Goal: Find specific page/section: Find specific page/section

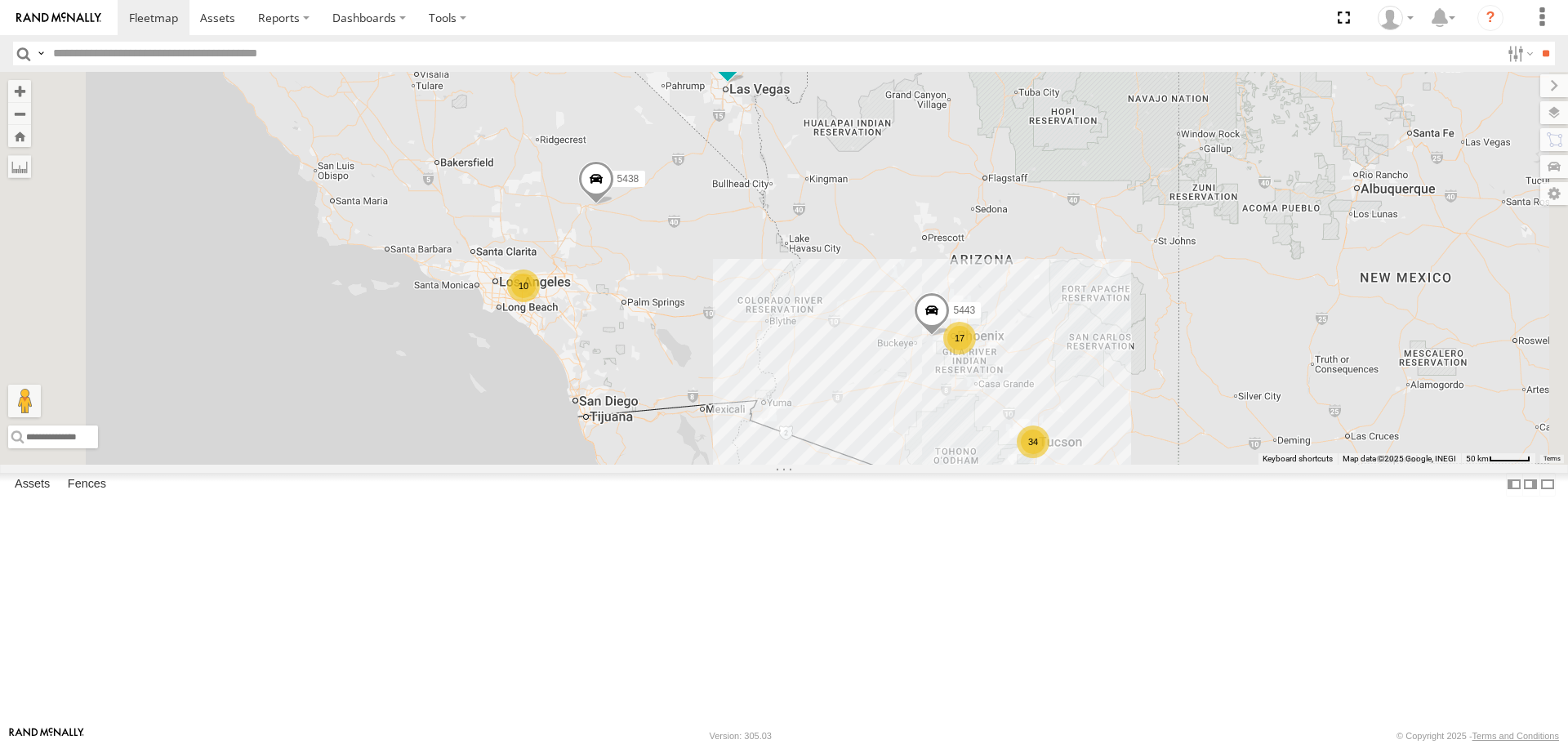
select select "**********"
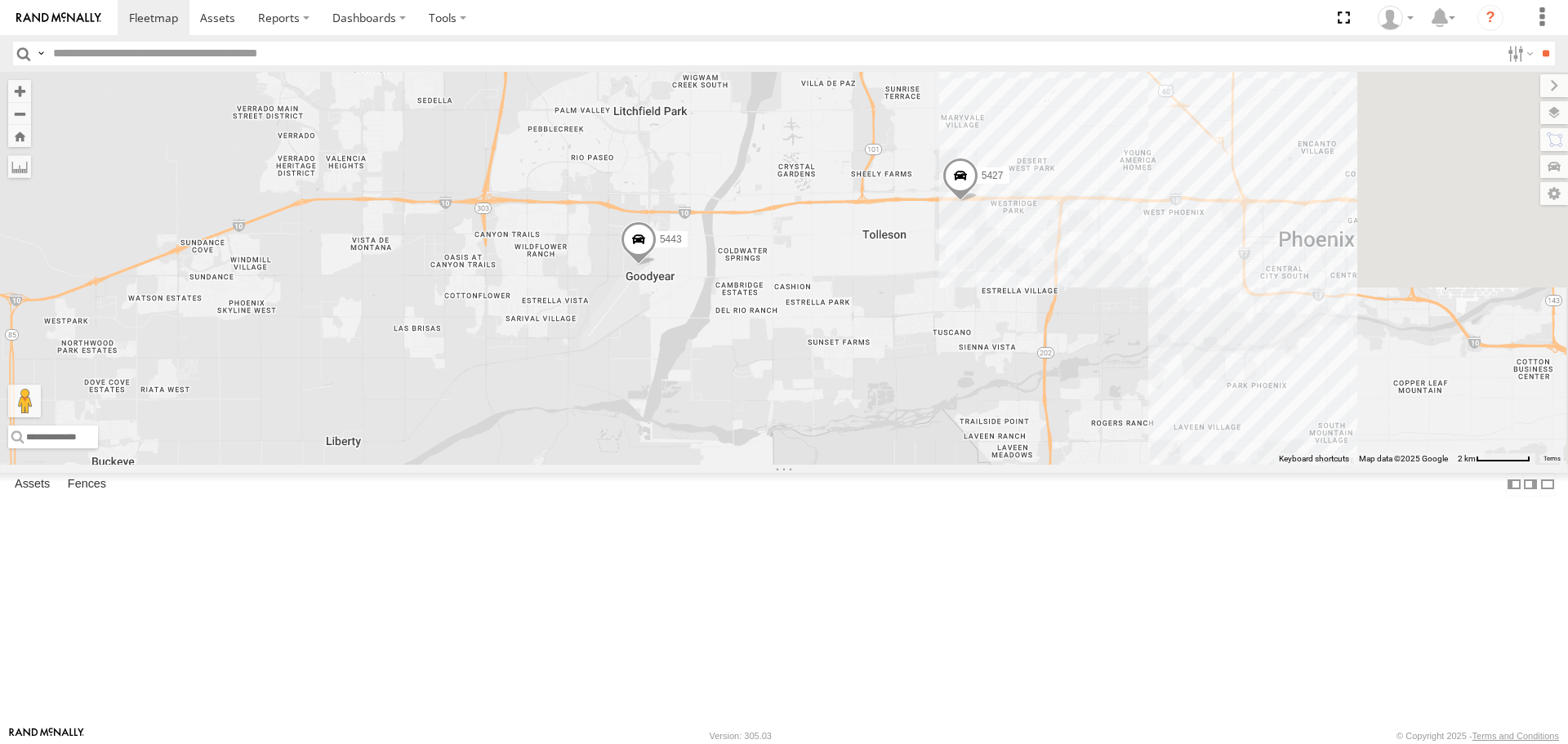
drag, startPoint x: 1367, startPoint y: 474, endPoint x: 1079, endPoint y: 464, distance: 288.2
click at [1079, 464] on div "5438 5442 5443 5469 5427" at bounding box center [784, 268] width 1568 height 392
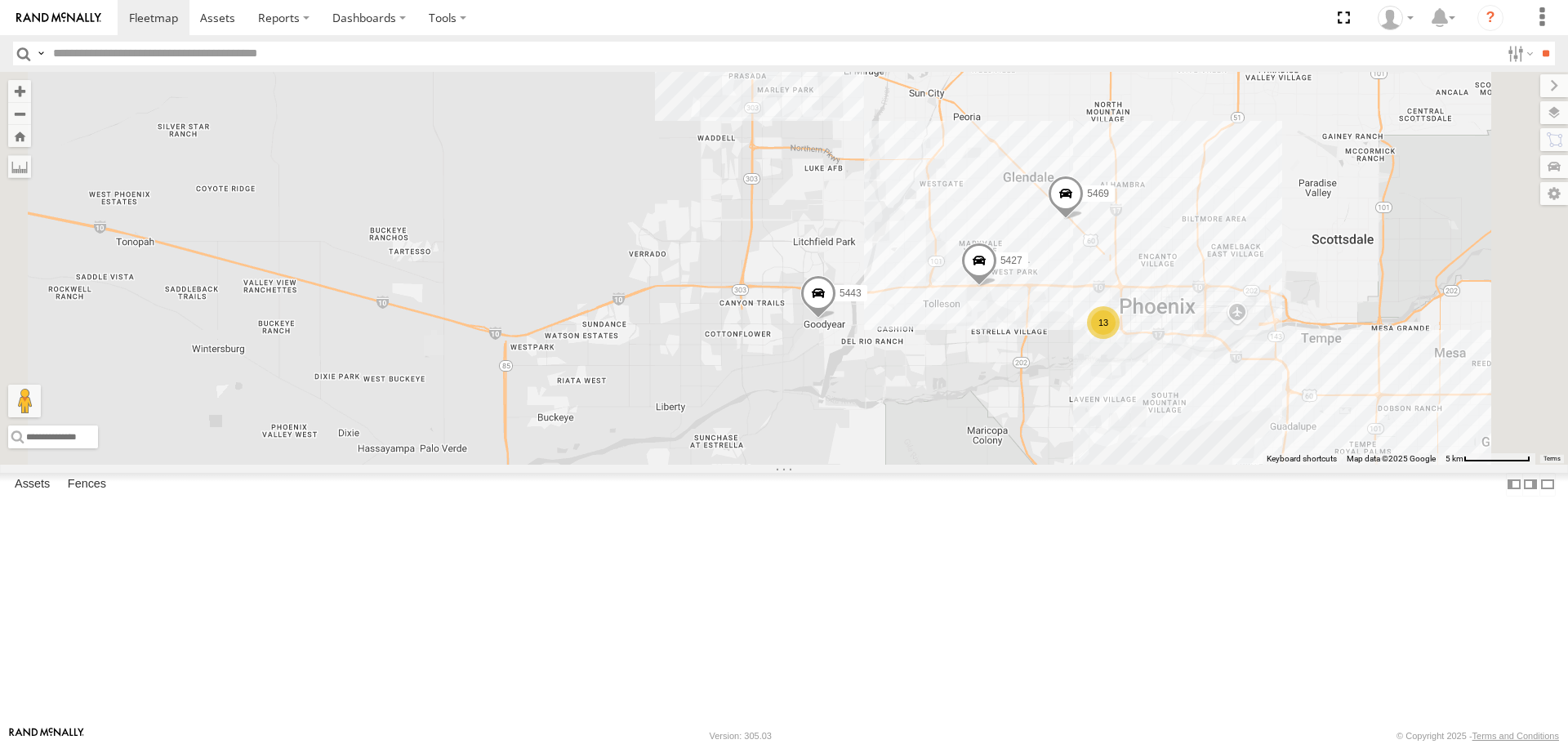
drag, startPoint x: 1300, startPoint y: 502, endPoint x: 1133, endPoint y: 503, distance: 167.0
click at [1133, 464] on div "5438 5442 5443 5469 5427 13" at bounding box center [784, 268] width 1568 height 392
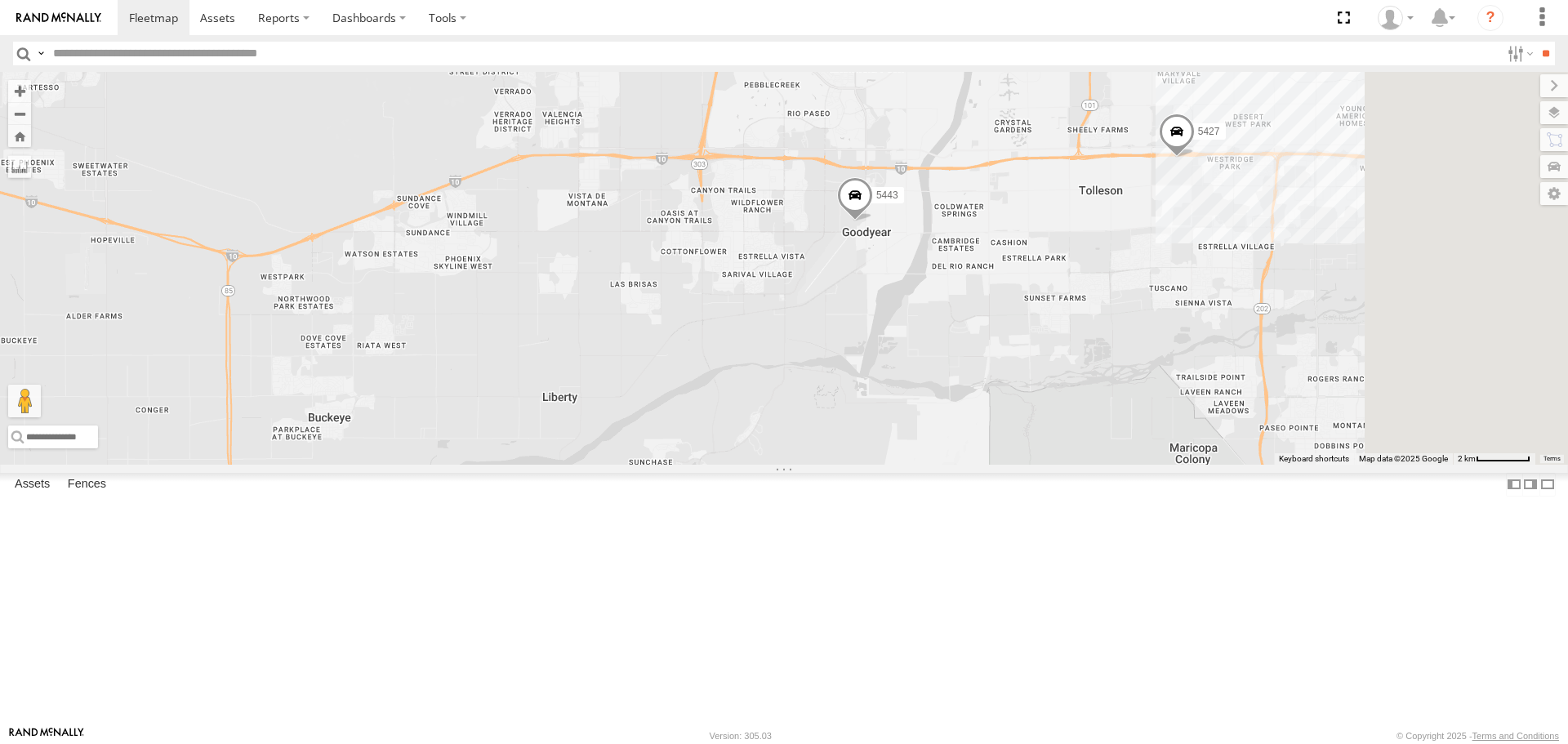
drag, startPoint x: 1189, startPoint y: 279, endPoint x: 1038, endPoint y: 502, distance: 269.3
click at [1038, 464] on div "5439 5449 5469 5438 Spare-New 5427 5442 5443" at bounding box center [784, 268] width 1568 height 392
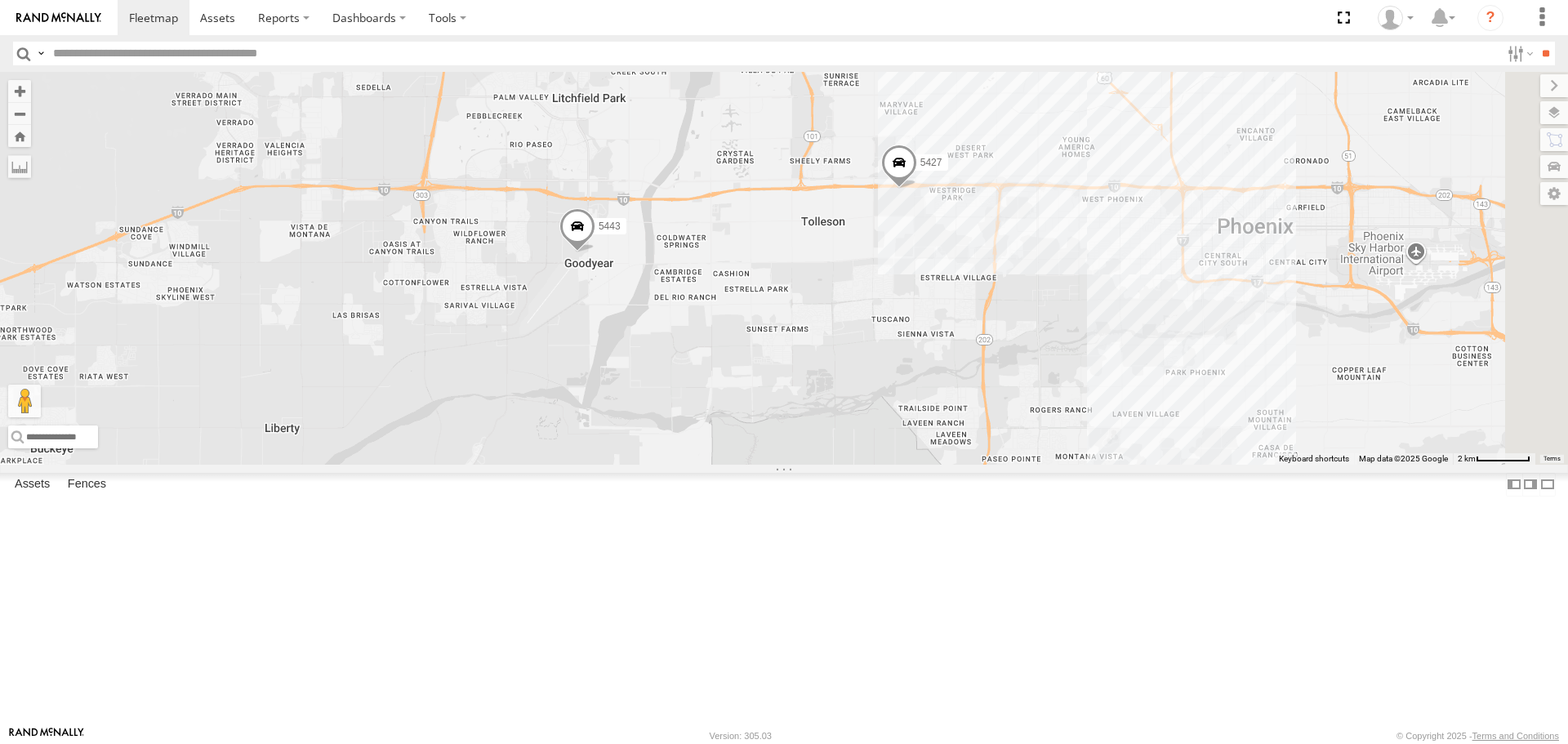
drag, startPoint x: 1017, startPoint y: 445, endPoint x: 850, endPoint y: 435, distance: 167.3
click at [850, 435] on div "5439 5449 5469 Spare 5438 Spare-New 5427 5442 5443" at bounding box center [784, 268] width 1568 height 392
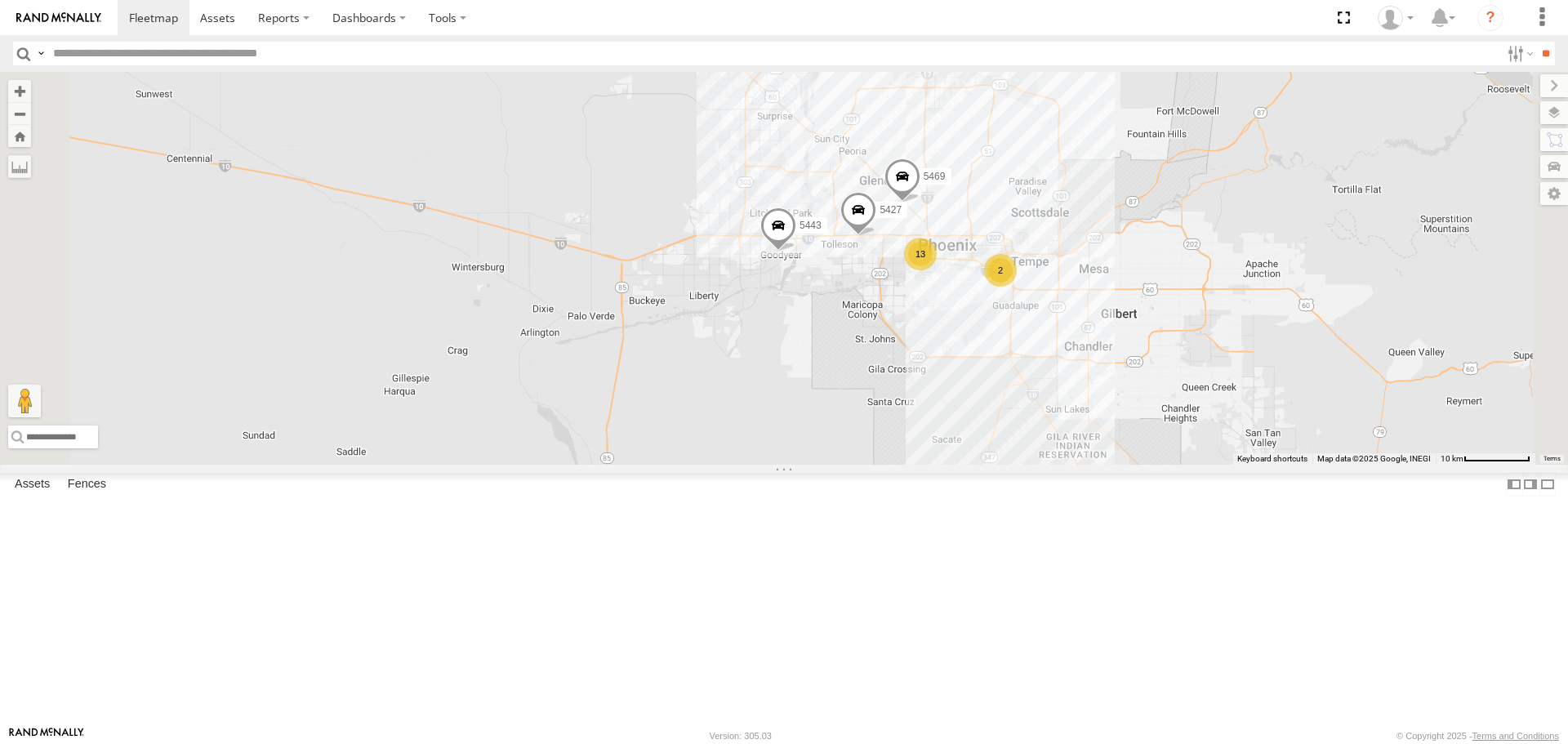
drag, startPoint x: 1096, startPoint y: 322, endPoint x: 987, endPoint y: 406, distance: 137.6
click at [988, 406] on div "5439 5449 5438 Spare-New 5442 5443 2 13 5469 5427" at bounding box center [784, 268] width 1568 height 392
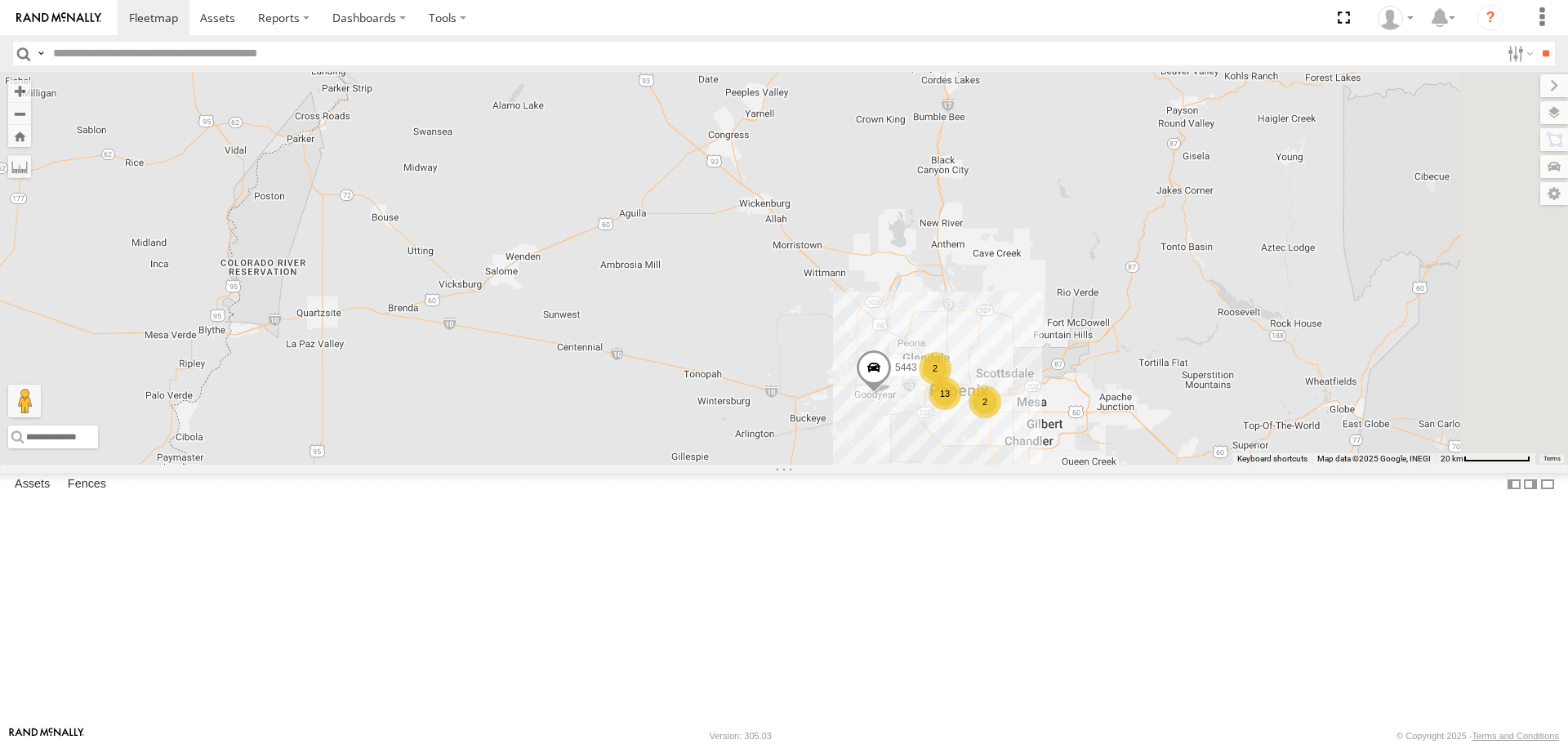
drag, startPoint x: 1195, startPoint y: 562, endPoint x: 1109, endPoint y: 540, distance: 88.8
click at [1109, 464] on div "5439 5449 5438 Spare-New 5442 5443 2 13 2" at bounding box center [784, 268] width 1568 height 392
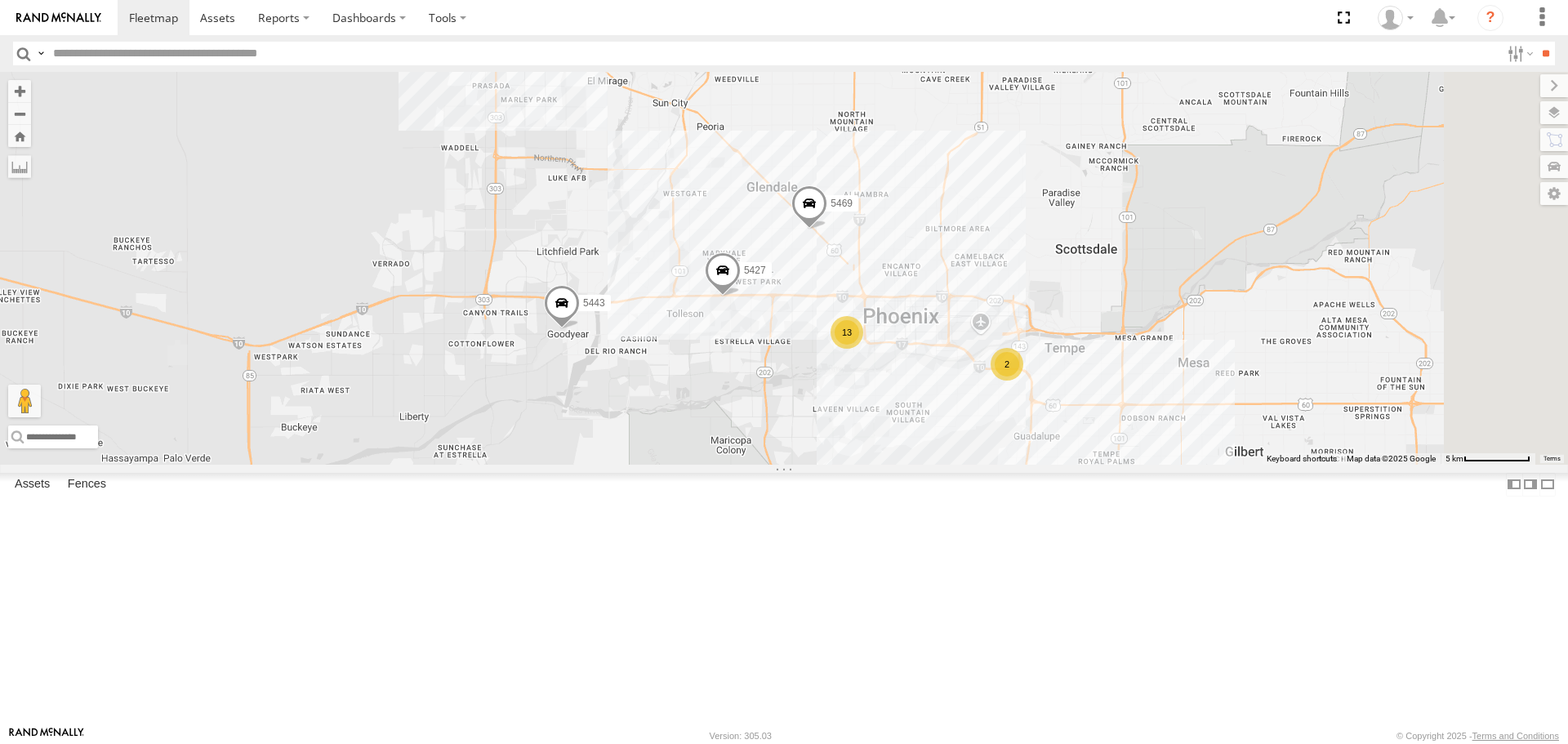
drag, startPoint x: 1175, startPoint y: 519, endPoint x: 964, endPoint y: 503, distance: 211.6
click at [964, 464] on div "5439 5449 5438 Spare-New 5442 5443 5469 5427 2 13" at bounding box center [784, 268] width 1568 height 392
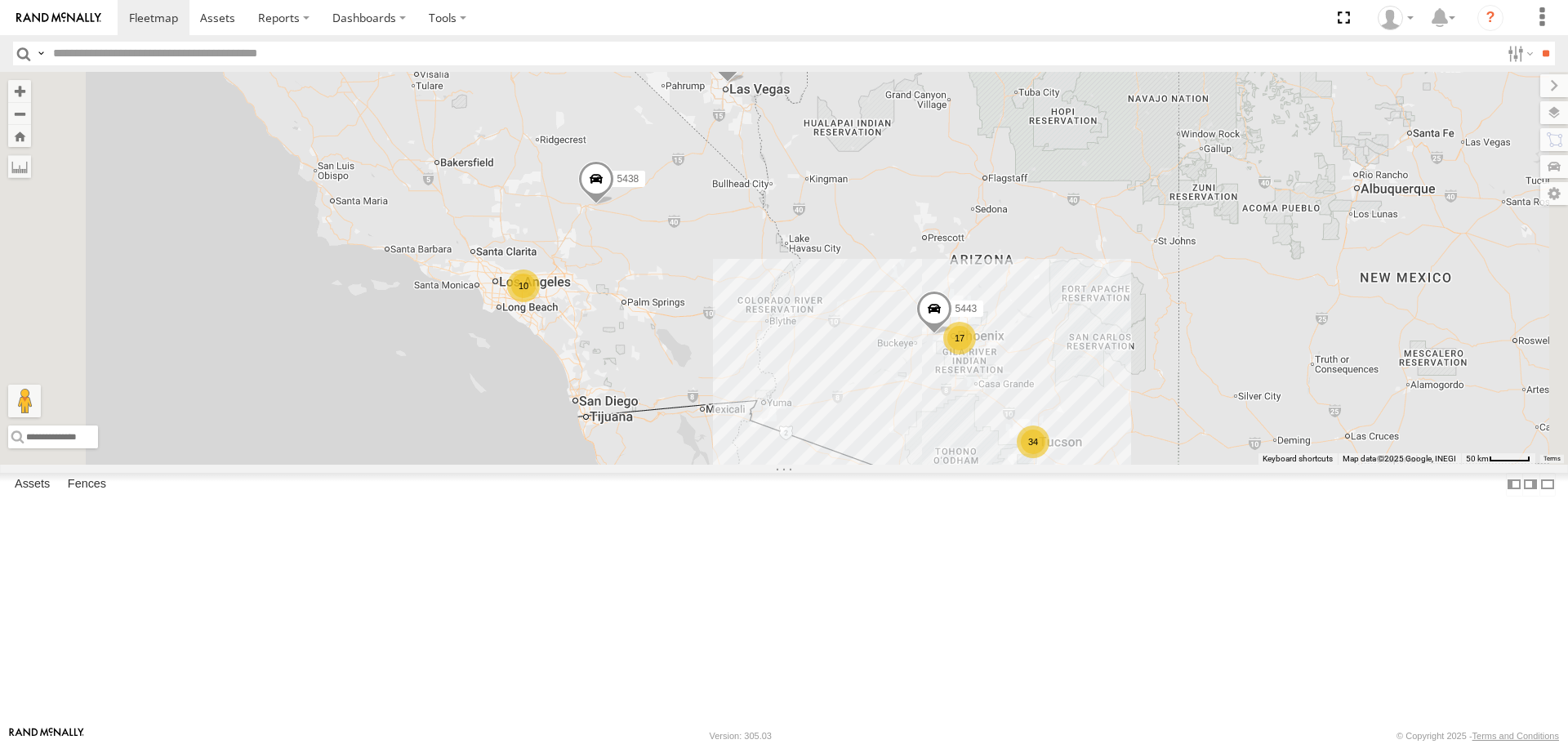
click at [443, 46] on input "text" at bounding box center [773, 53] width 1454 height 24
type input "****"
click at [1536, 41] on input "**" at bounding box center [1546, 53] width 19 height 24
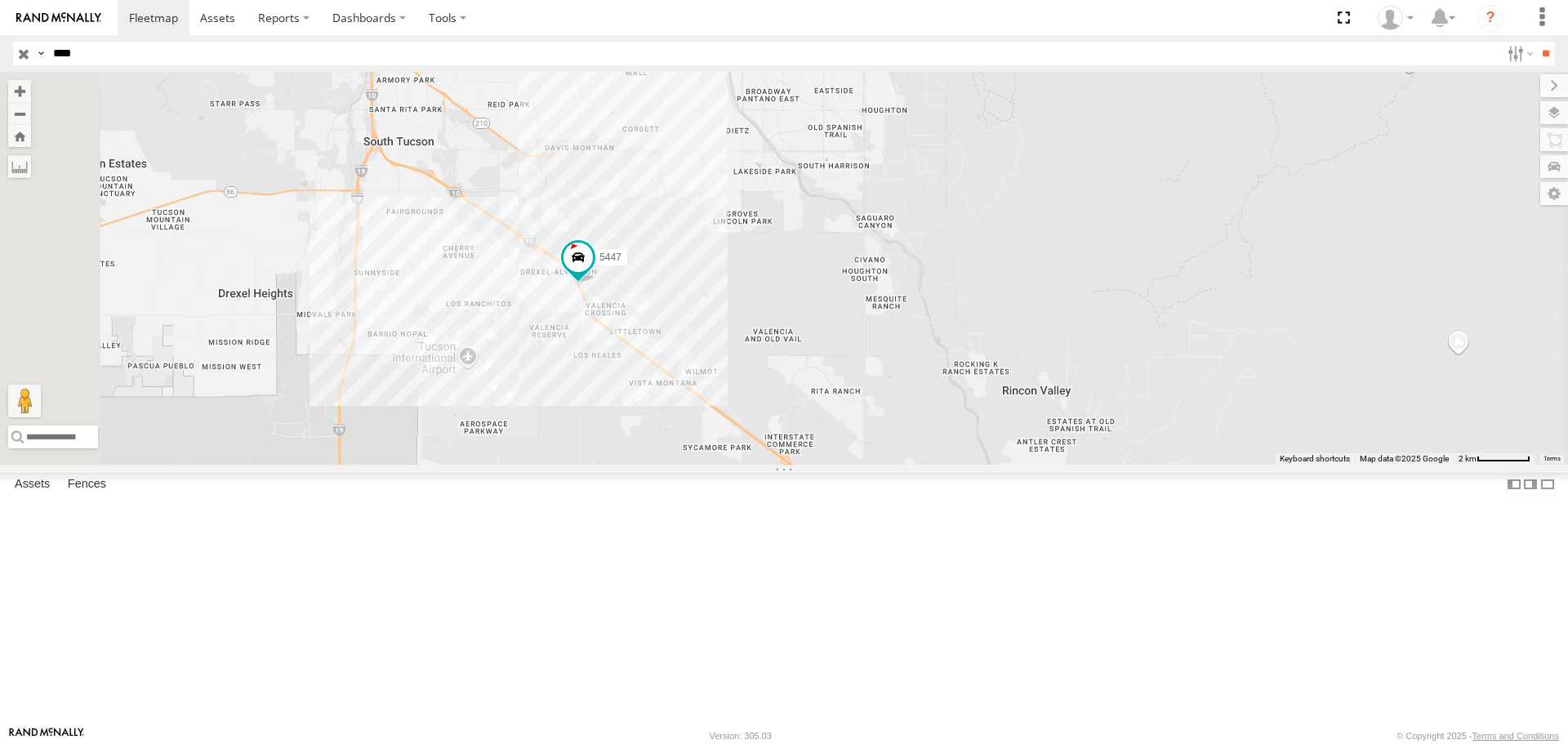
click at [22, 55] on input "button" at bounding box center [24, 53] width 22 height 24
